Goal: Transaction & Acquisition: Purchase product/service

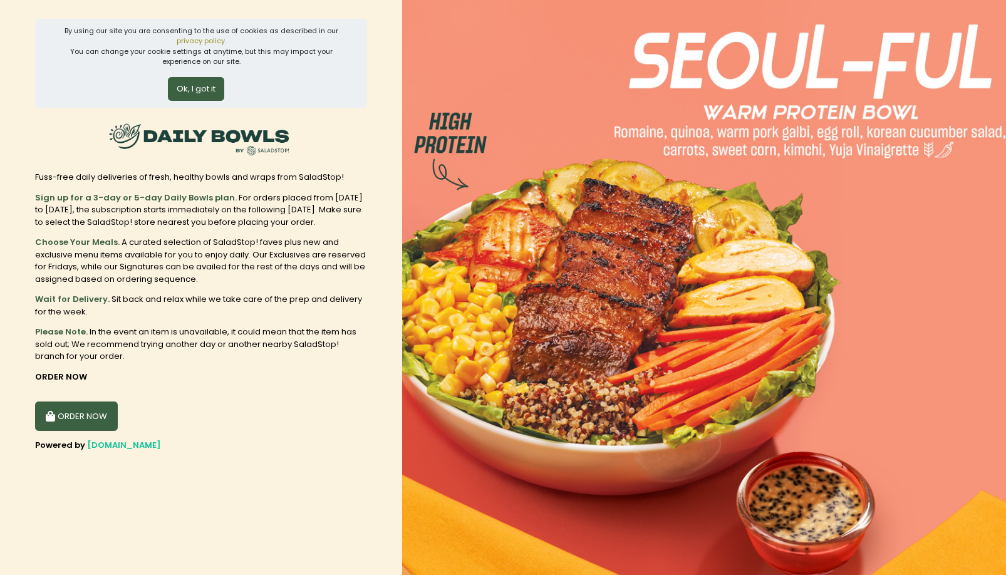
click at [191, 95] on button "Ok, I got it" at bounding box center [196, 89] width 56 height 24
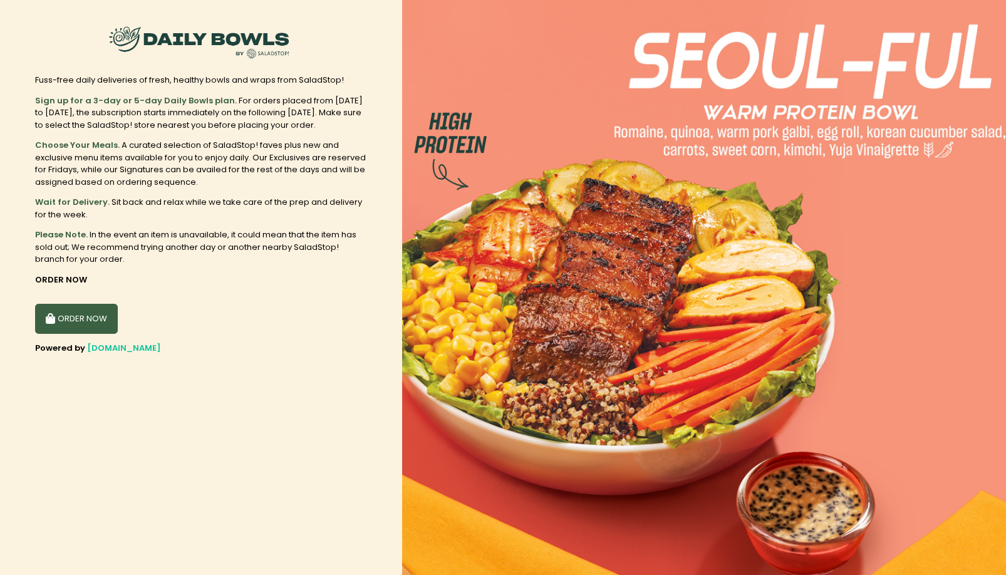
click at [79, 314] on button "ORDER NOW" at bounding box center [76, 319] width 83 height 30
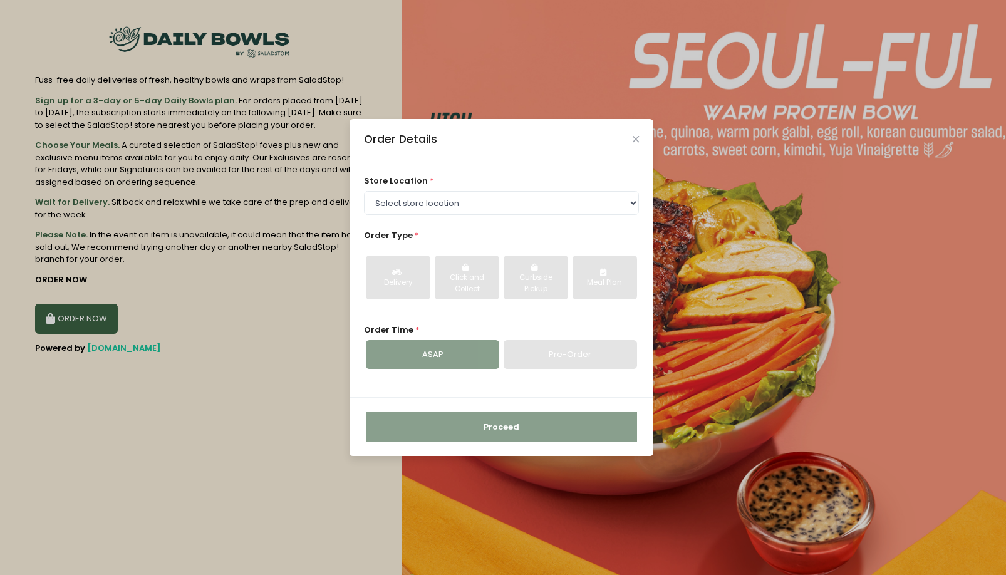
click at [473, 190] on div "store location * Select store location [GEOGRAPHIC_DATA] [PERSON_NAME][GEOGRAPH…" at bounding box center [502, 195] width 276 height 40
click at [459, 204] on select "Select store location [GEOGRAPHIC_DATA] [PERSON_NAME][GEOGRAPHIC_DATA] [GEOGRAP…" at bounding box center [502, 203] width 276 height 24
select select "6216e2b1a1873057bf702acb"
click at [364, 191] on select "Select store location [GEOGRAPHIC_DATA] [PERSON_NAME][GEOGRAPHIC_DATA] [GEOGRAP…" at bounding box center [502, 203] width 276 height 24
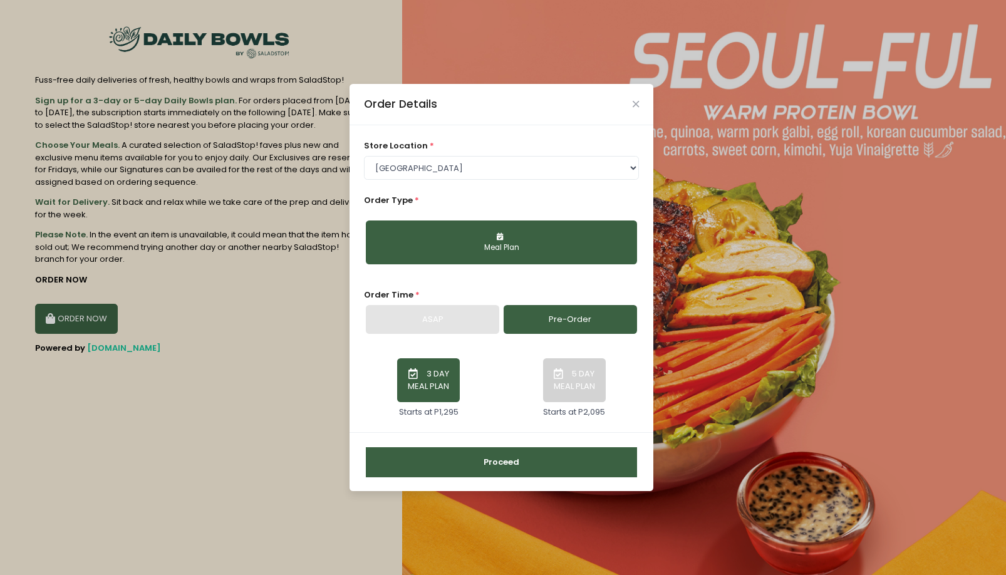
click at [502, 463] on button "Proceed" at bounding box center [501, 462] width 271 height 30
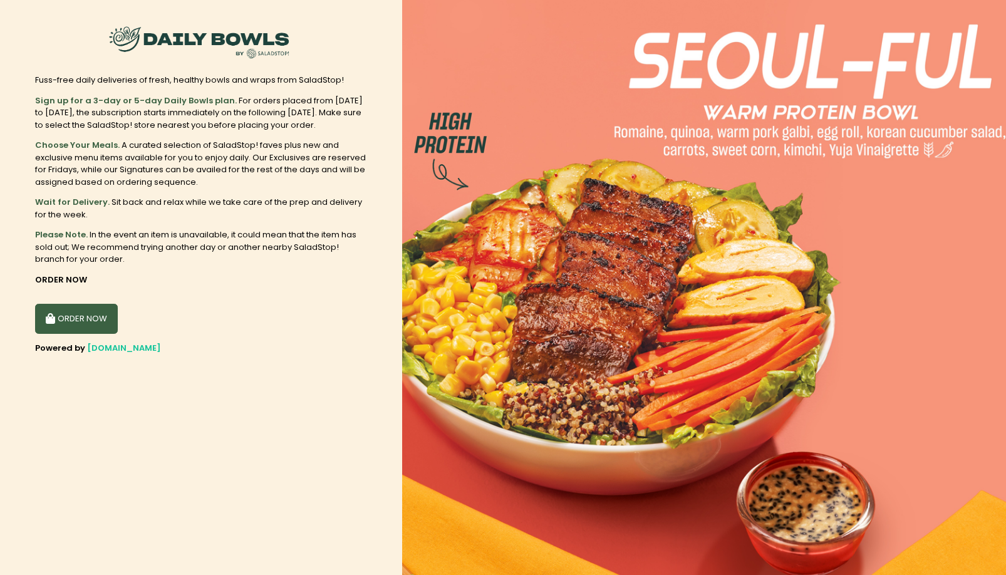
click at [68, 322] on button "ORDER NOW" at bounding box center [76, 319] width 83 height 30
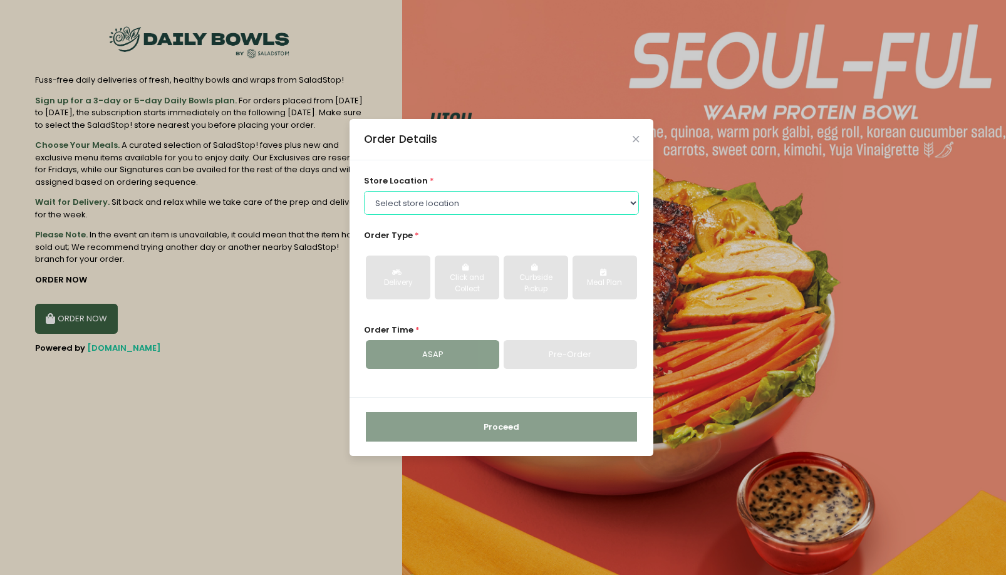
click at [420, 207] on select "Select store location [GEOGRAPHIC_DATA] [PERSON_NAME][GEOGRAPHIC_DATA] [GEOGRAP…" at bounding box center [502, 203] width 276 height 24
select select "6216e60aa1873057bf704120"
click at [364, 191] on select "Select store location [GEOGRAPHIC_DATA] [PERSON_NAME][GEOGRAPHIC_DATA] [GEOGRAP…" at bounding box center [502, 203] width 276 height 24
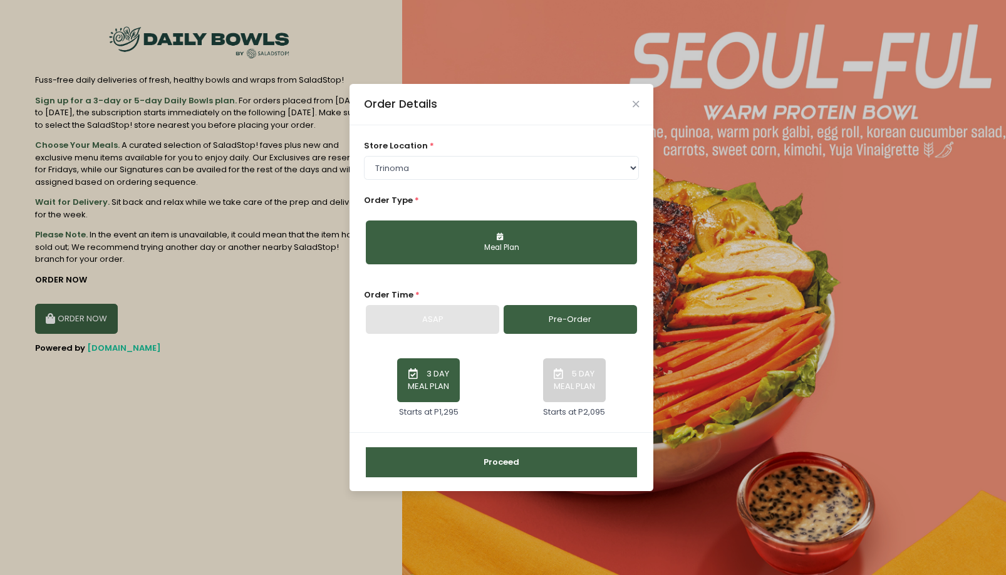
click at [454, 457] on button "Proceed" at bounding box center [501, 462] width 271 height 30
